Goal: Task Accomplishment & Management: Complete application form

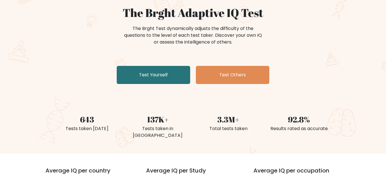
scroll to position [53, 0]
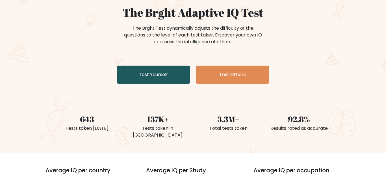
click at [178, 82] on link "Test Yourself" at bounding box center [153, 75] width 73 height 18
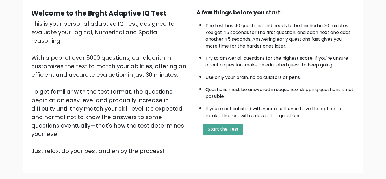
scroll to position [53, 0]
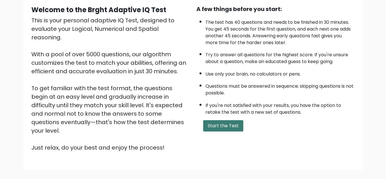
click at [214, 123] on button "Start the Test" at bounding box center [223, 125] width 40 height 11
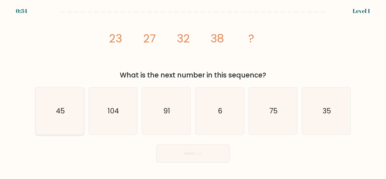
click at [71, 110] on icon "45" at bounding box center [59, 110] width 47 height 47
click at [193, 91] on input "a. 45" at bounding box center [193, 90] width 0 height 1
radio input "true"
click at [206, 157] on button "Next" at bounding box center [192, 153] width 73 height 18
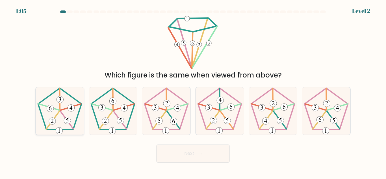
click at [49, 113] on icon at bounding box center [59, 110] width 47 height 47
click at [193, 91] on input "a." at bounding box center [193, 90] width 0 height 1
radio input "true"
click at [103, 124] on 161 at bounding box center [105, 121] width 7 height 7
click at [193, 91] on input "b." at bounding box center [193, 90] width 0 height 1
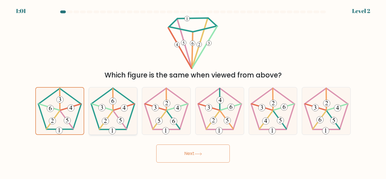
radio input "true"
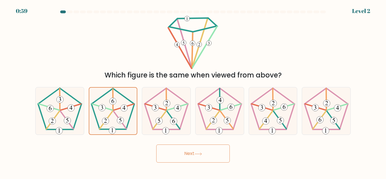
click at [199, 159] on button "Next" at bounding box center [192, 153] width 73 height 18
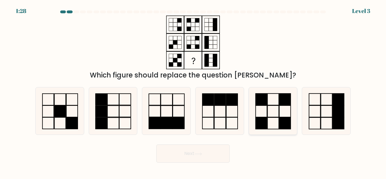
click at [281, 111] on icon at bounding box center [272, 110] width 47 height 47
click at [193, 91] on input "e." at bounding box center [193, 90] width 0 height 1
radio input "true"
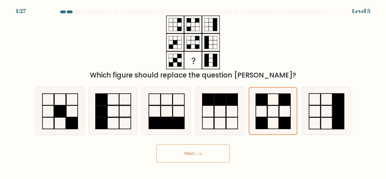
click at [216, 158] on button "Next" at bounding box center [192, 153] width 73 height 18
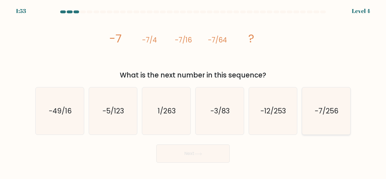
click at [321, 114] on text "-7/256" at bounding box center [327, 111] width 24 height 10
click at [193, 91] on input "f. -7/256" at bounding box center [193, 90] width 0 height 1
radio input "true"
click at [214, 152] on button "Next" at bounding box center [192, 153] width 73 height 18
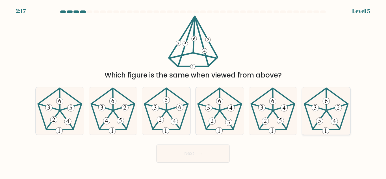
click at [324, 111] on icon at bounding box center [326, 110] width 47 height 47
click at [193, 91] on input "f." at bounding box center [193, 90] width 0 height 1
radio input "true"
click at [213, 157] on button "Next" at bounding box center [192, 153] width 73 height 18
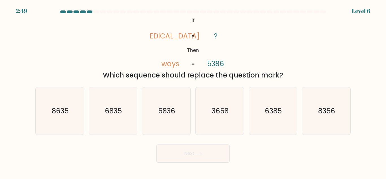
click at [213, 157] on button "Next" at bounding box center [192, 153] width 73 height 18
click at [323, 108] on text "8356" at bounding box center [326, 111] width 17 height 10
click at [193, 91] on input "f. 8356" at bounding box center [193, 90] width 0 height 1
radio input "true"
click at [215, 157] on button "Next" at bounding box center [192, 153] width 73 height 18
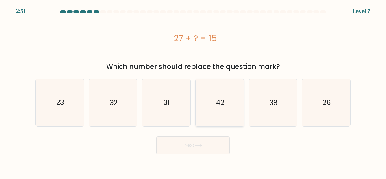
click at [228, 94] on icon "42" at bounding box center [219, 102] width 47 height 47
click at [193, 91] on input "d. 42" at bounding box center [193, 90] width 0 height 1
radio input "true"
click at [201, 143] on button "Next" at bounding box center [192, 145] width 73 height 18
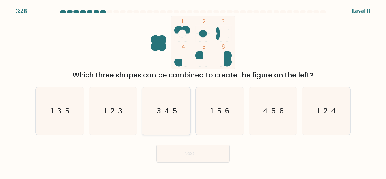
click at [185, 126] on icon "3-4-5" at bounding box center [166, 110] width 47 height 47
click at [193, 91] on input "c. 3-4-5" at bounding box center [193, 90] width 0 height 1
radio input "true"
click at [197, 161] on button "Next" at bounding box center [192, 153] width 73 height 18
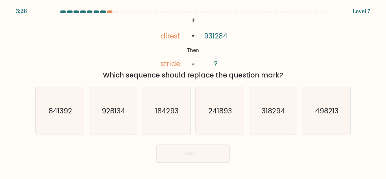
click at [197, 161] on button "Next" at bounding box center [192, 153] width 73 height 18
click at [170, 109] on text "184293" at bounding box center [166, 111] width 23 height 10
click at [193, 91] on input "c. 184293" at bounding box center [193, 90] width 0 height 1
radio input "true"
click at [183, 145] on button "Next" at bounding box center [192, 153] width 73 height 18
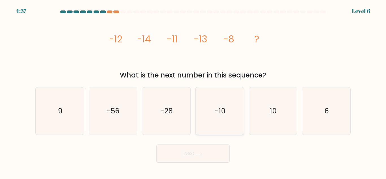
click at [227, 112] on icon "-10" at bounding box center [219, 110] width 47 height 47
click at [193, 91] on input "d. -10" at bounding box center [193, 90] width 0 height 1
radio input "true"
click at [217, 155] on button "Next" at bounding box center [192, 153] width 73 height 18
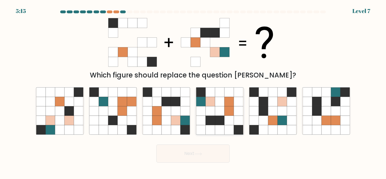
click at [238, 125] on icon at bounding box center [238, 129] width 9 height 9
click at [193, 91] on input "d." at bounding box center [193, 90] width 0 height 1
radio input "true"
click at [209, 152] on button "Next" at bounding box center [192, 153] width 73 height 18
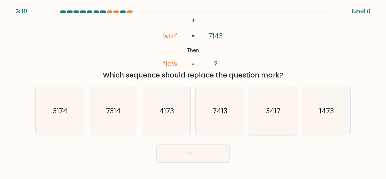
click at [272, 118] on icon "3417" at bounding box center [272, 110] width 47 height 47
click at [193, 91] on input "e. 3417" at bounding box center [193, 90] width 0 height 1
radio input "true"
click at [210, 158] on button "Next" at bounding box center [192, 153] width 73 height 18
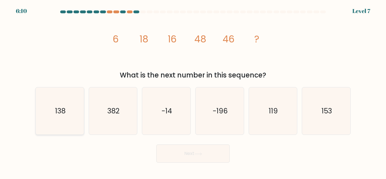
click at [69, 106] on icon "138" at bounding box center [59, 110] width 47 height 47
click at [193, 91] on input "a. 138" at bounding box center [193, 90] width 0 height 1
radio input "true"
click at [225, 161] on button "Next" at bounding box center [192, 153] width 73 height 18
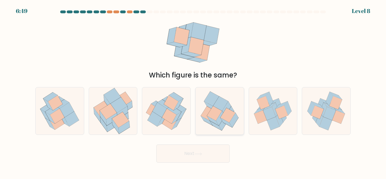
click at [220, 118] on icon at bounding box center [220, 118] width 9 height 15
click at [193, 91] on input "d." at bounding box center [193, 90] width 0 height 1
radio input "true"
click at [209, 161] on button "Next" at bounding box center [192, 153] width 73 height 18
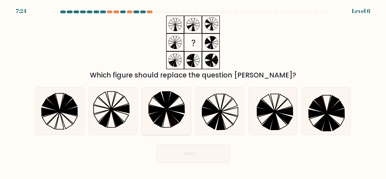
click at [180, 117] on icon at bounding box center [175, 116] width 17 height 12
click at [193, 91] on input "c." at bounding box center [193, 90] width 0 height 1
radio input "true"
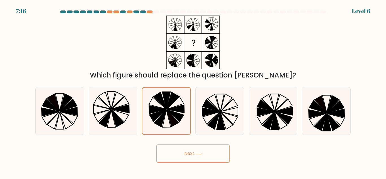
click at [195, 153] on button "Next" at bounding box center [192, 153] width 73 height 18
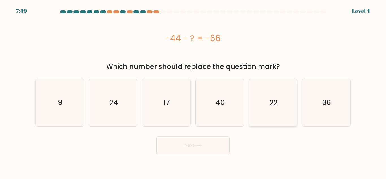
click at [277, 102] on text "22" at bounding box center [274, 103] width 8 height 10
click at [193, 91] on input "e. 22" at bounding box center [193, 90] width 0 height 1
radio input "true"
click at [202, 149] on button "Next" at bounding box center [192, 145] width 73 height 18
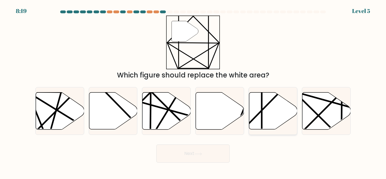
click at [265, 114] on icon at bounding box center [273, 110] width 48 height 37
click at [193, 91] on input "e." at bounding box center [193, 90] width 0 height 1
radio input "true"
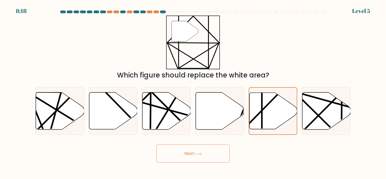
click at [207, 152] on button "Next" at bounding box center [192, 153] width 73 height 18
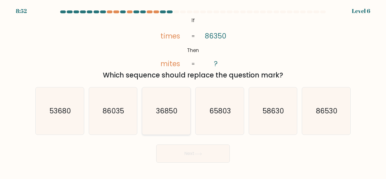
click at [162, 116] on icon "36850" at bounding box center [166, 110] width 47 height 47
click at [193, 91] on input "c. 36850" at bounding box center [193, 90] width 0 height 1
radio input "true"
click at [202, 154] on icon at bounding box center [198, 153] width 8 height 3
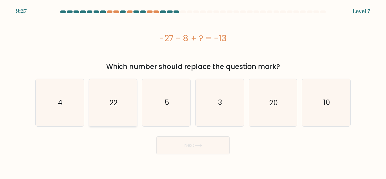
click at [123, 108] on icon "22" at bounding box center [112, 102] width 47 height 47
click at [193, 91] on input "b. 22" at bounding box center [193, 90] width 0 height 1
radio input "true"
click at [175, 147] on button "Next" at bounding box center [192, 145] width 73 height 18
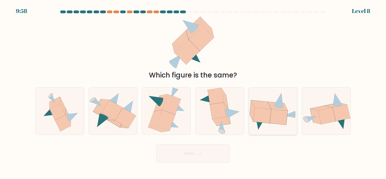
click at [280, 115] on icon at bounding box center [279, 117] width 18 height 16
click at [193, 91] on input "e." at bounding box center [193, 90] width 0 height 1
radio input "true"
click at [215, 155] on button "Next" at bounding box center [192, 153] width 73 height 18
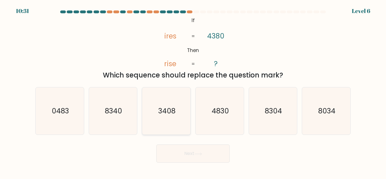
click at [185, 119] on icon "3408" at bounding box center [166, 110] width 47 height 47
click at [193, 91] on input "c. 3408" at bounding box center [193, 90] width 0 height 1
radio input "true"
click at [197, 158] on button "Next" at bounding box center [192, 153] width 73 height 18
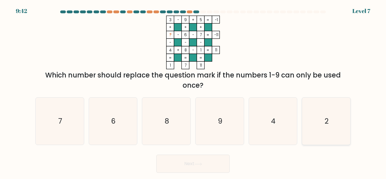
click at [333, 129] on icon "2" at bounding box center [326, 121] width 47 height 47
click at [193, 91] on input "f. 2" at bounding box center [193, 90] width 0 height 1
radio input "true"
click at [203, 166] on button "Next" at bounding box center [192, 164] width 73 height 18
click at [203, 166] on body "9:39 Level 7" at bounding box center [193, 89] width 386 height 179
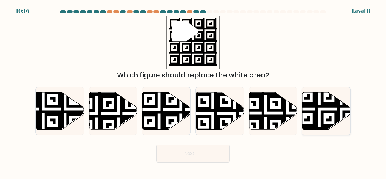
click at [327, 121] on icon at bounding box center [342, 131] width 88 height 88
click at [193, 91] on input "f." at bounding box center [193, 90] width 0 height 1
radio input "true"
click at [204, 158] on button "Next" at bounding box center [192, 153] width 73 height 18
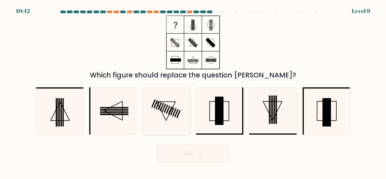
click at [162, 111] on rect at bounding box center [164, 108] width 4 height 8
click at [193, 91] on input "c." at bounding box center [193, 90] width 0 height 1
radio input "true"
click at [194, 155] on button "Next" at bounding box center [192, 153] width 73 height 18
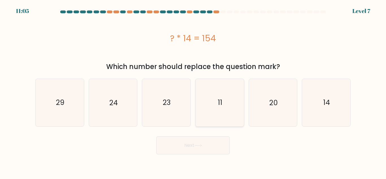
click at [220, 90] on icon "11" at bounding box center [219, 102] width 47 height 47
click at [193, 90] on input "d. 11" at bounding box center [193, 90] width 0 height 1
radio input "true"
click at [204, 148] on button "Next" at bounding box center [192, 145] width 73 height 18
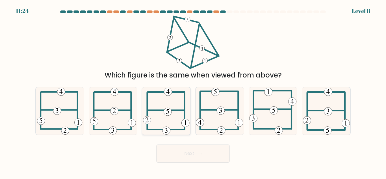
click at [177, 120] on icon at bounding box center [166, 110] width 47 height 47
click at [193, 91] on input "c." at bounding box center [193, 90] width 0 height 1
radio input "true"
click at [190, 155] on button "Next" at bounding box center [192, 153] width 73 height 18
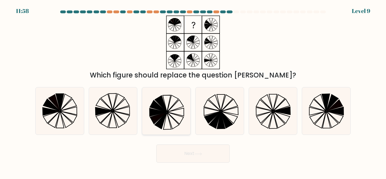
click at [175, 123] on icon at bounding box center [166, 110] width 47 height 47
click at [193, 91] on input "c." at bounding box center [193, 90] width 0 height 1
radio input "true"
click at [192, 150] on button "Next" at bounding box center [192, 153] width 73 height 18
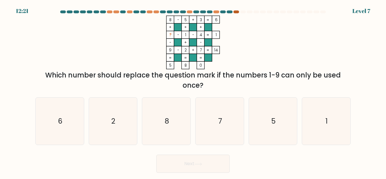
click at [238, 13] on div at bounding box center [236, 11] width 6 height 3
click at [116, 12] on div at bounding box center [116, 11] width 6 height 3
